Goal: Information Seeking & Learning: Learn about a topic

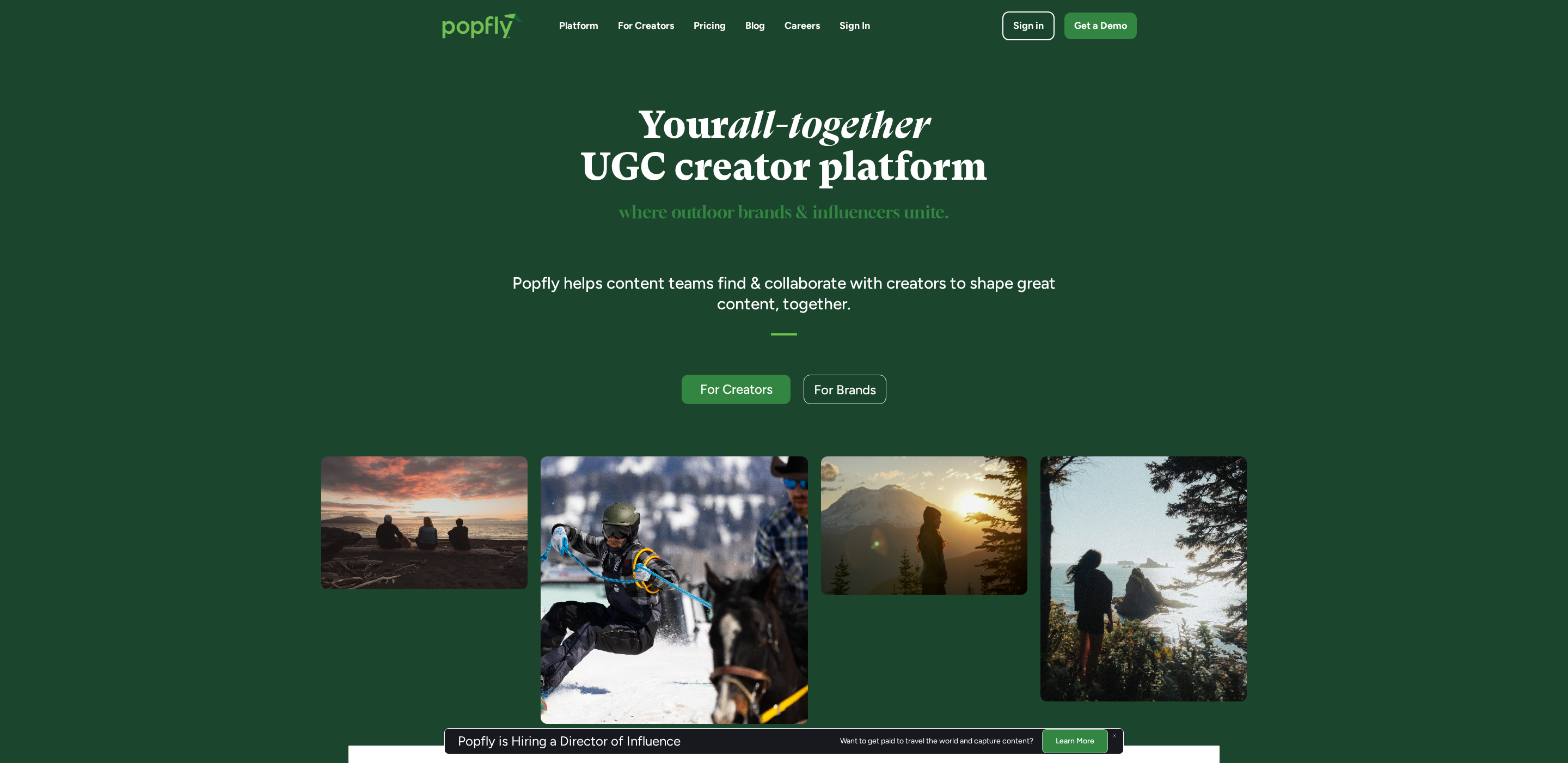
click at [765, 24] on div "Platform For Creators Pricing Blog Careers Sign In" at bounding box center [715, 26] width 311 height 13
click at [755, 27] on link "Blog" at bounding box center [755, 26] width 19 height 13
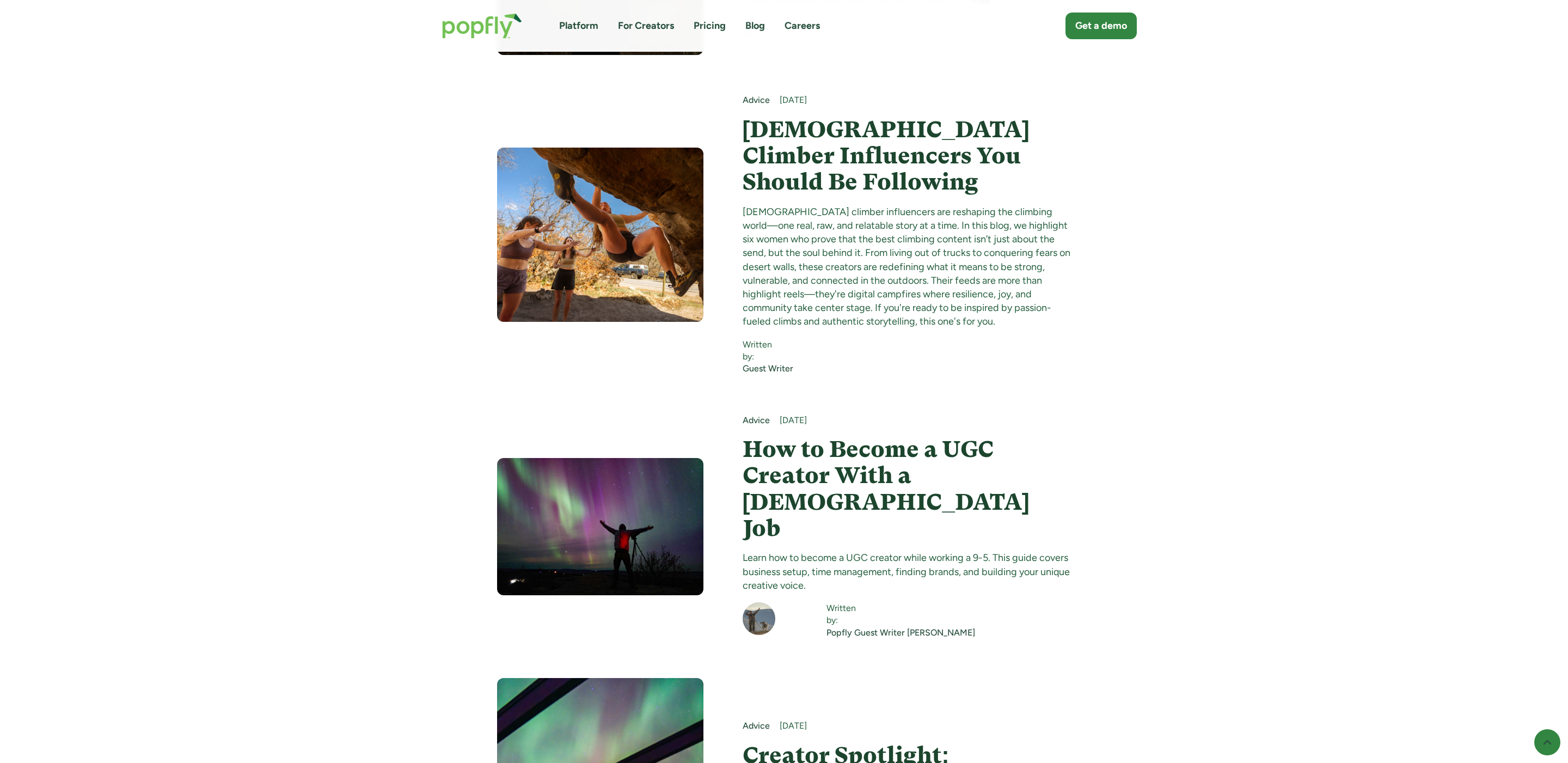
scroll to position [8675, 0]
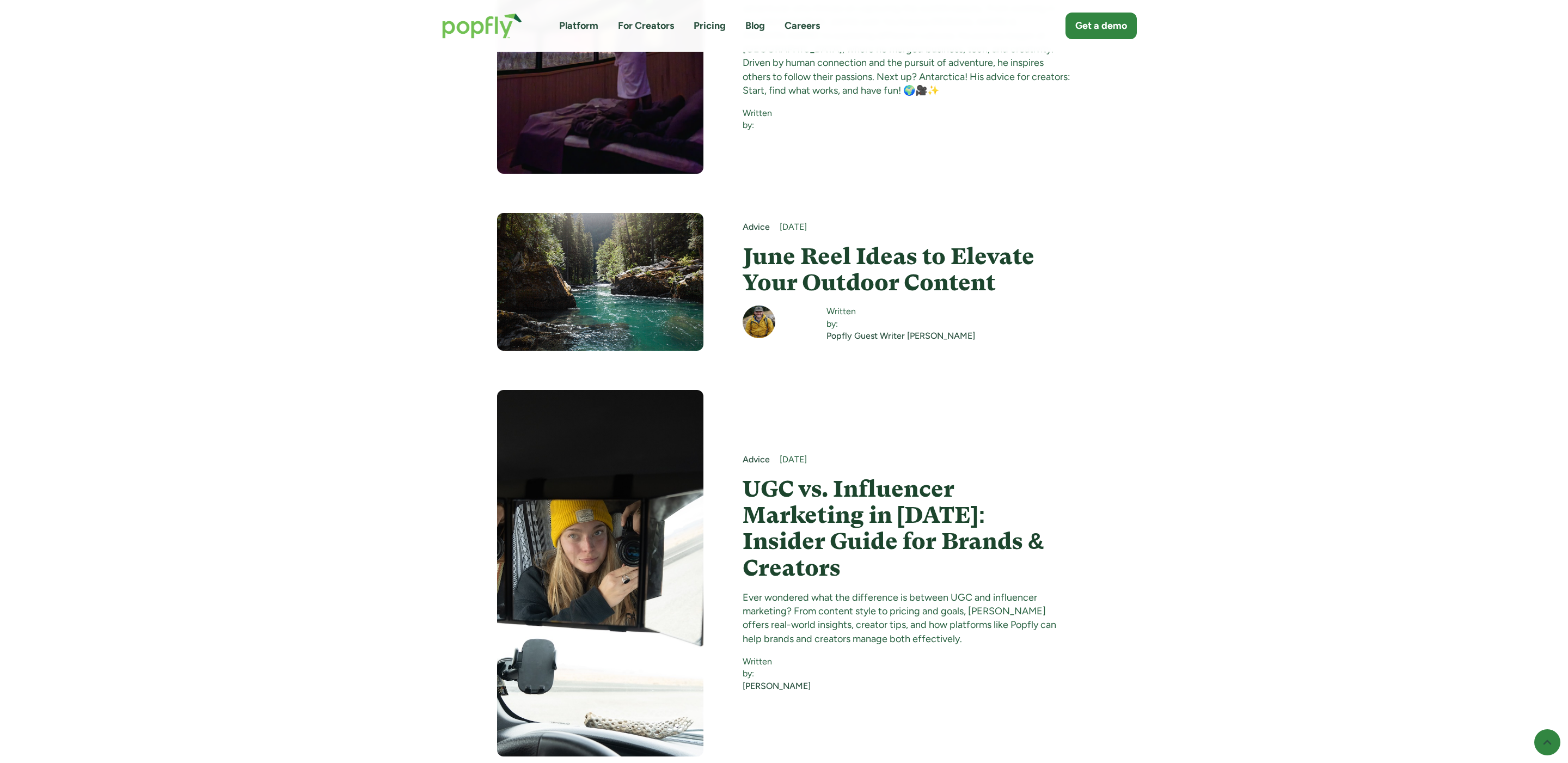
click at [733, 407] on div "Advice [DATE] UGC vs. Influencer Marketing in [DATE]: Insider Guide for Brands …" at bounding box center [785, 573] width 575 height 367
drag, startPoint x: 634, startPoint y: 404, endPoint x: 900, endPoint y: 393, distance: 266.2
click at [900, 390] on div "Advice [DATE] UGC vs. Influencer Marketing in [DATE]: Insider Guide for Brands …" at bounding box center [785, 573] width 575 height 367
click at [900, 476] on h4 "UGC vs. Influencer Marketing in [DATE]: Insider Guide for Brands & Creators" at bounding box center [907, 529] width 329 height 105
click at [1011, 390] on div "Advice June 21, 2025 UGC vs. Influencer Marketing in 2025: Insider Guide for Br…" at bounding box center [785, 573] width 575 height 367
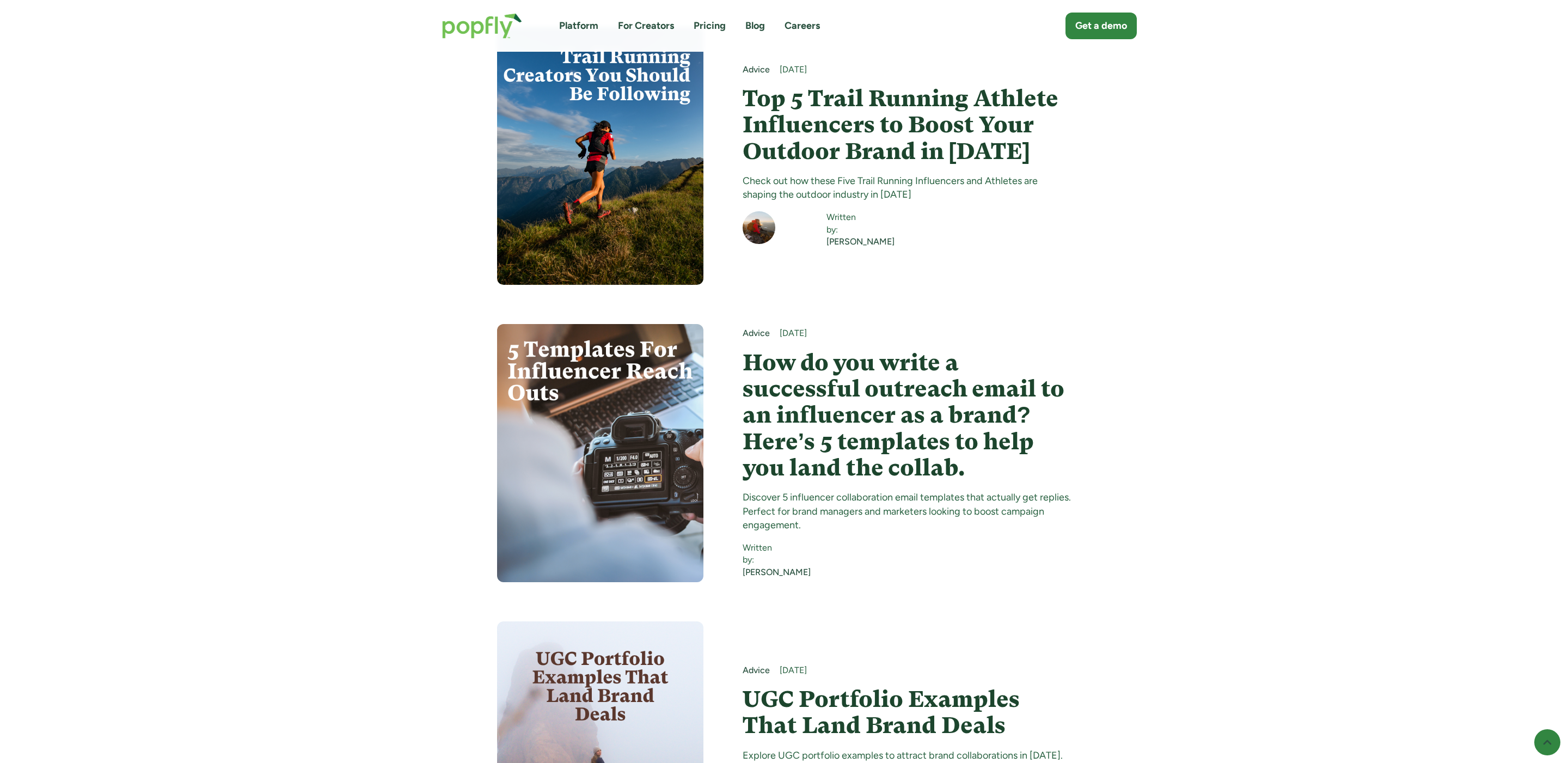
scroll to position [5457, 0]
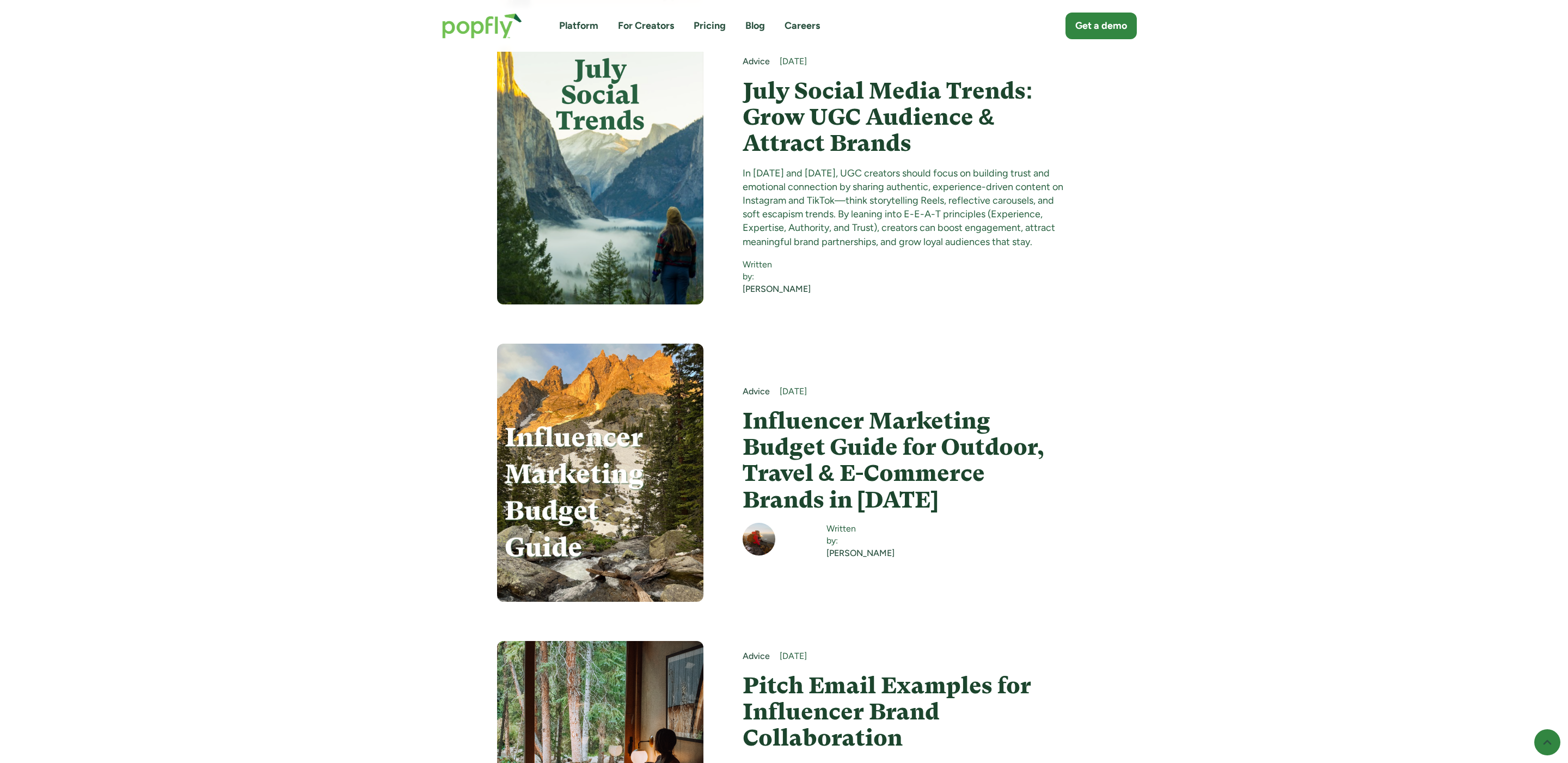
click at [900, 408] on h4 "Influencer Marketing Budget Guide for Outdoor, Travel & E-Commerce Brands in 20…" at bounding box center [907, 460] width 329 height 105
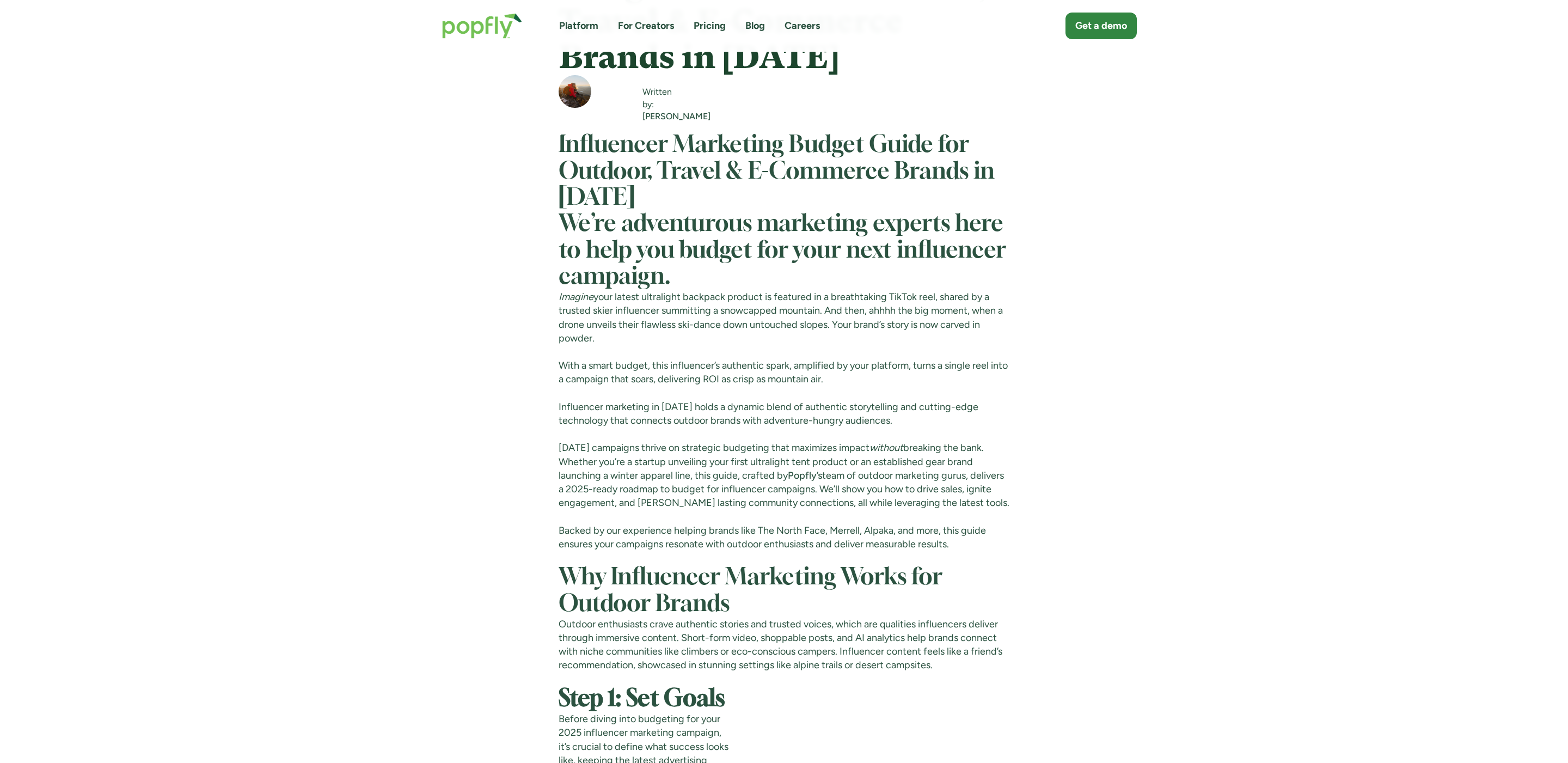
scroll to position [446, 0]
